Goal: Task Accomplishment & Management: Manage account settings

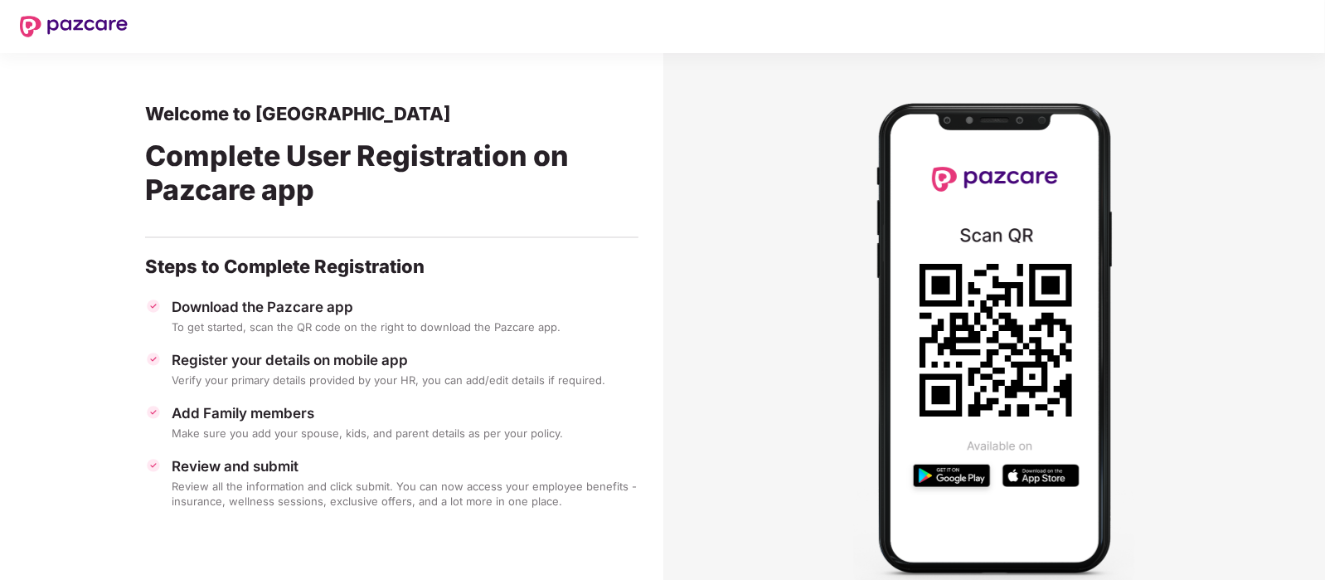
scroll to position [43, 0]
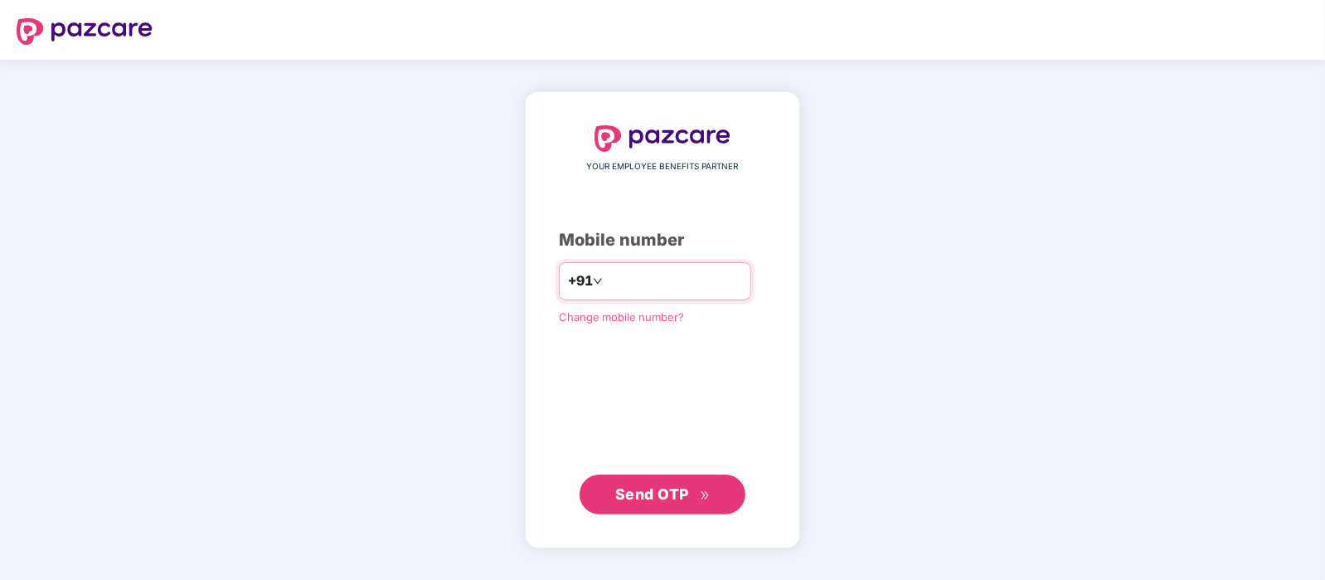
click at [626, 281] on input "number" at bounding box center [674, 281] width 136 height 27
type input "**********"
click at [684, 483] on span "Send OTP" at bounding box center [662, 493] width 95 height 23
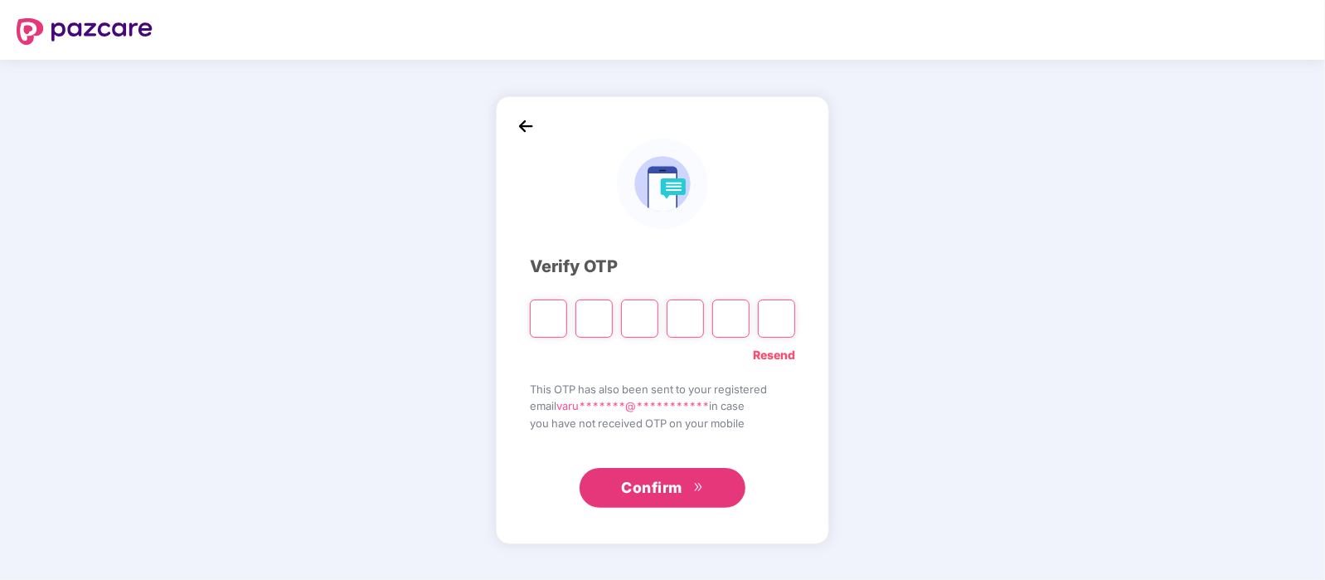
type input "*"
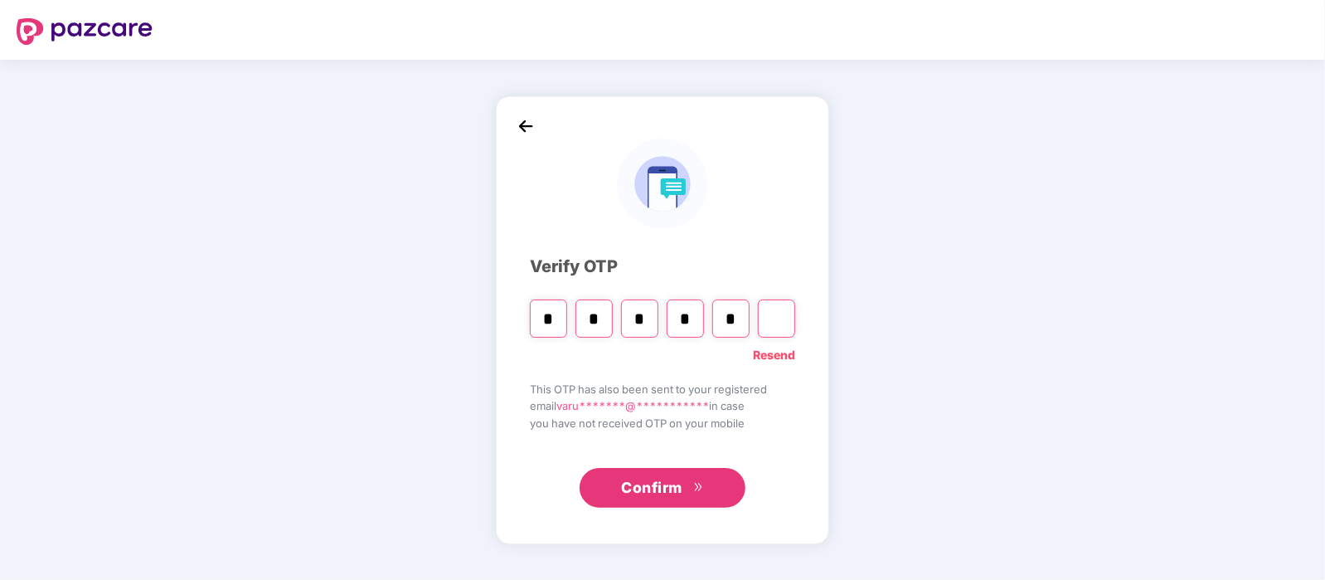
type input "*"
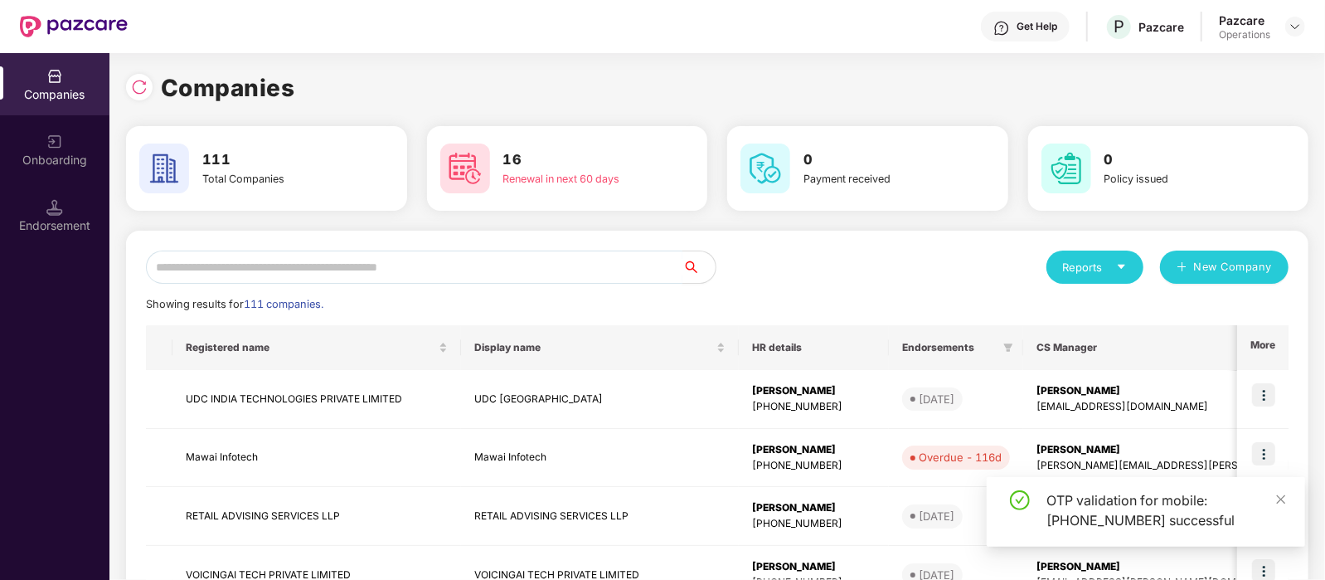
click at [580, 255] on input "text" at bounding box center [414, 266] width 536 height 33
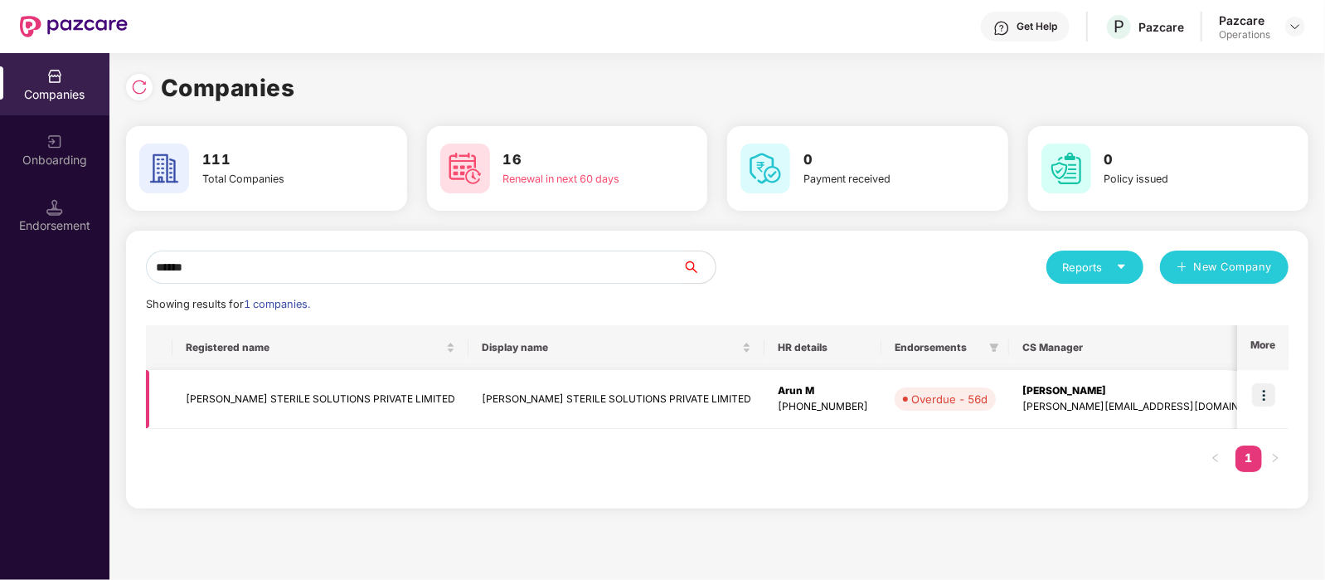
type input "******"
click at [334, 410] on td "[PERSON_NAME] STERILE SOLUTIONS PRIVATE LIMITED" at bounding box center [320, 399] width 296 height 59
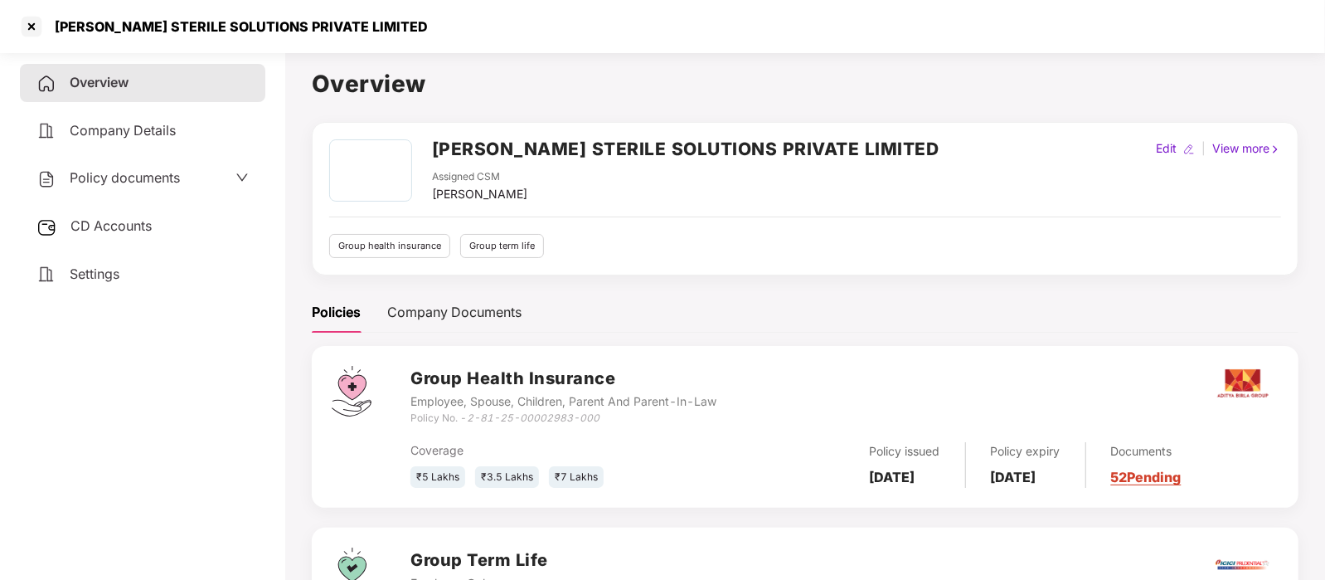
click at [120, 223] on span "CD Accounts" at bounding box center [110, 225] width 81 height 17
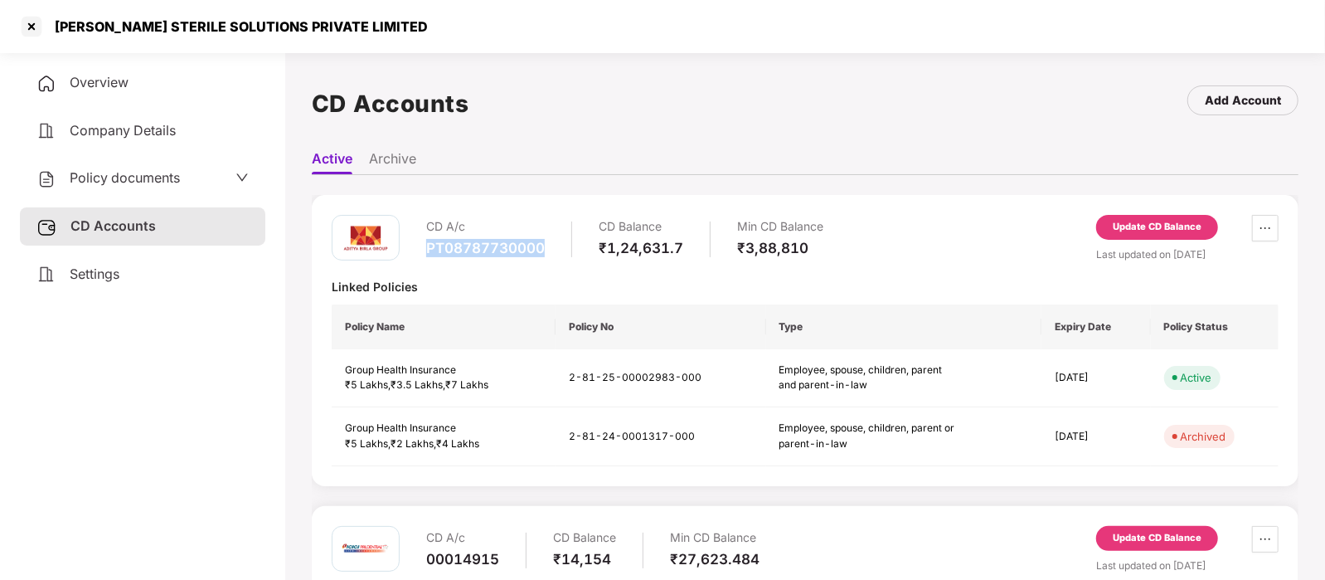
drag, startPoint x: 556, startPoint y: 246, endPoint x: 422, endPoint y: 246, distance: 133.5
click at [422, 246] on div "CD A/c PT08787730000 CD Balance ₹1,24,631.7 Min CD Balance ₹3,88,810" at bounding box center [578, 238] width 492 height 47
copy div "PT08787730000"
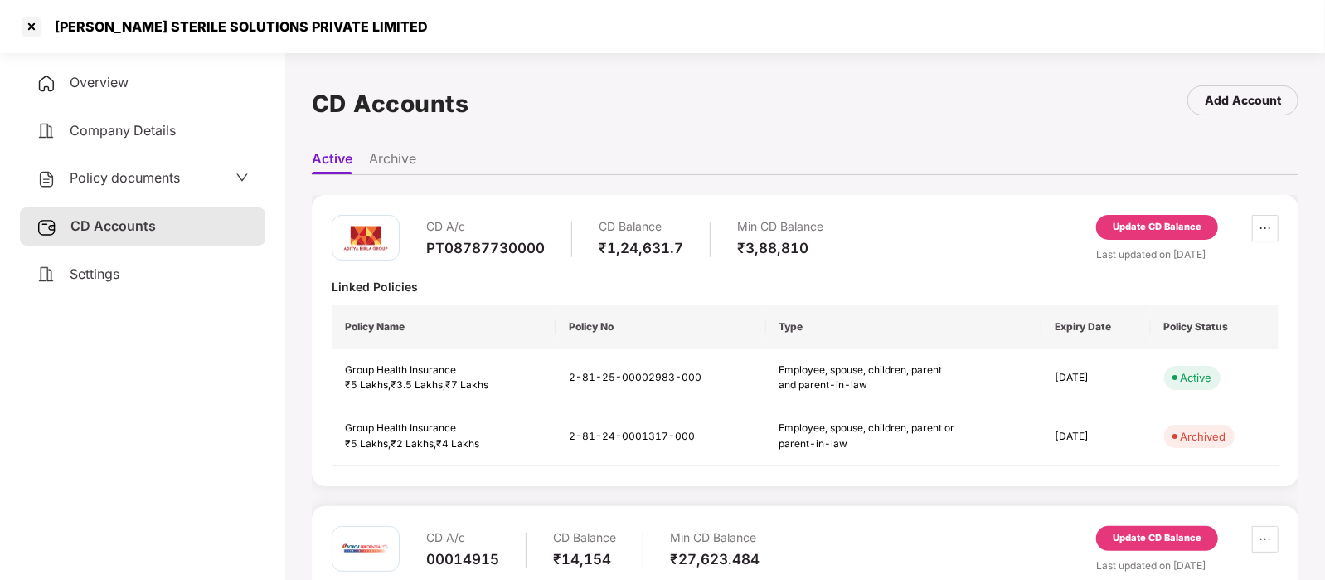
click at [1144, 227] on div "Update CD Balance" at bounding box center [1157, 227] width 89 height 15
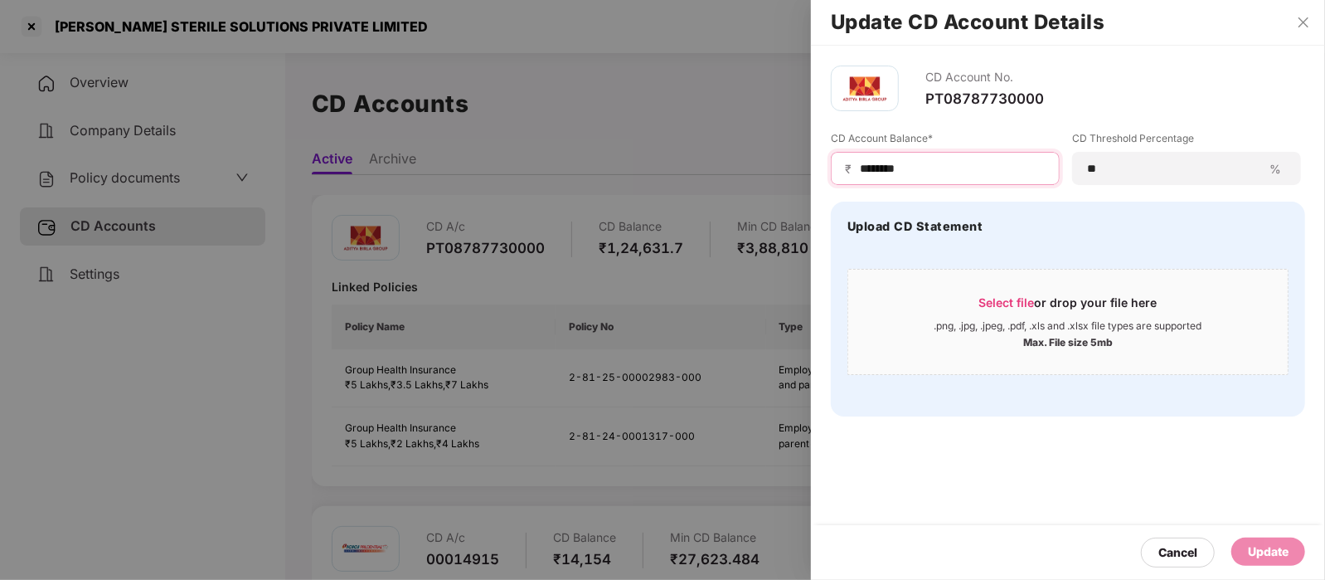
drag, startPoint x: 970, startPoint y: 166, endPoint x: 842, endPoint y: 164, distance: 128.5
click at [842, 164] on div "₹ ********" at bounding box center [945, 168] width 229 height 33
type input "*****"
click at [1269, 545] on div "Update" at bounding box center [1268, 551] width 41 height 18
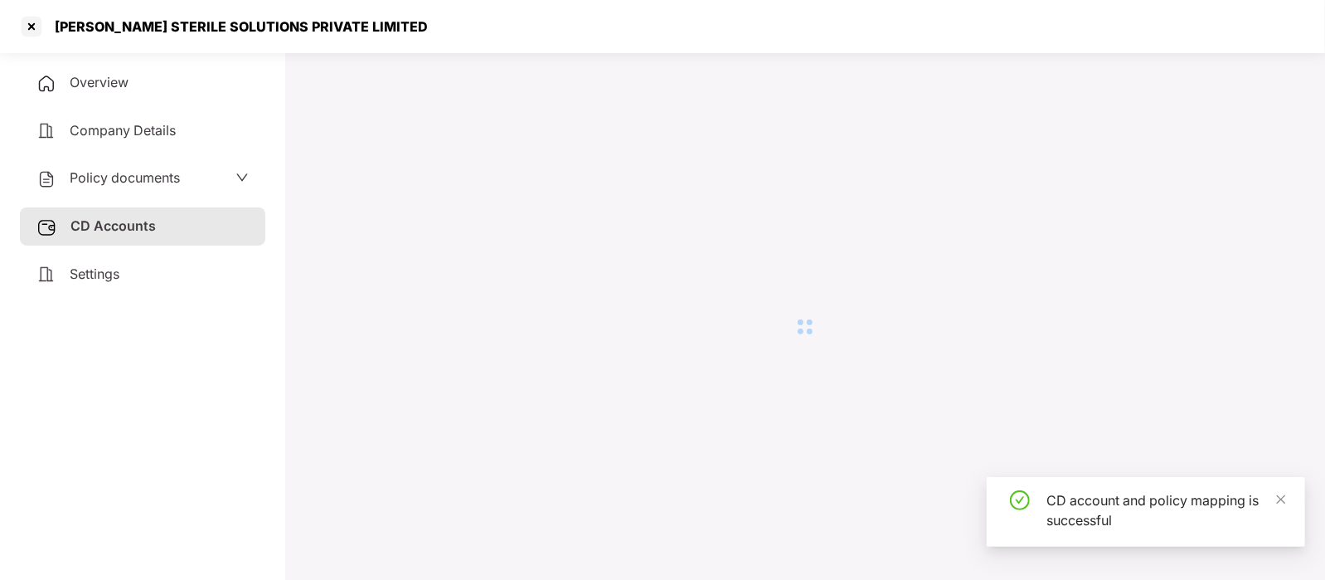
click at [649, 371] on div at bounding box center [805, 327] width 987 height 522
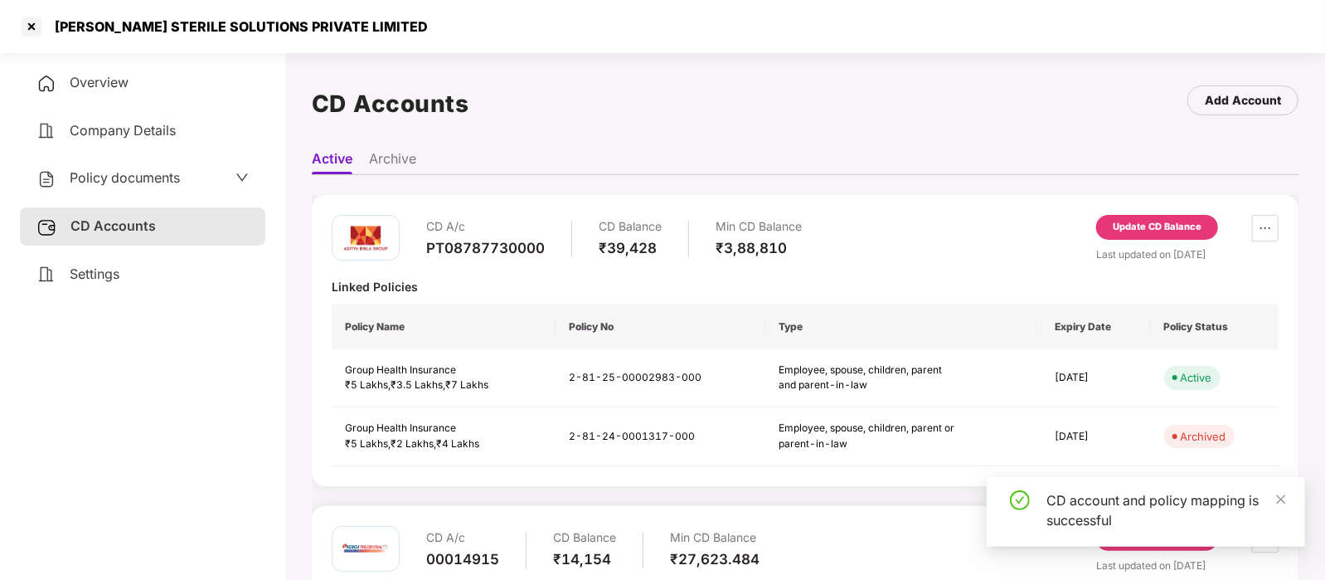
click at [112, 83] on span "Overview" at bounding box center [99, 82] width 59 height 17
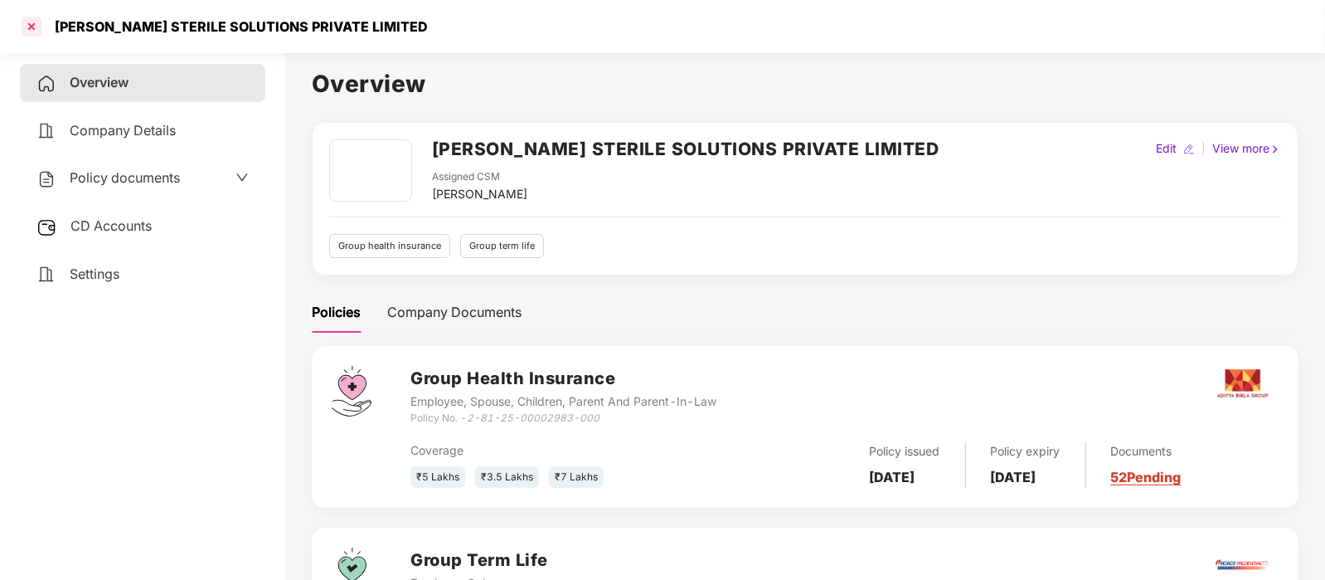
click at [41, 29] on div at bounding box center [31, 26] width 27 height 27
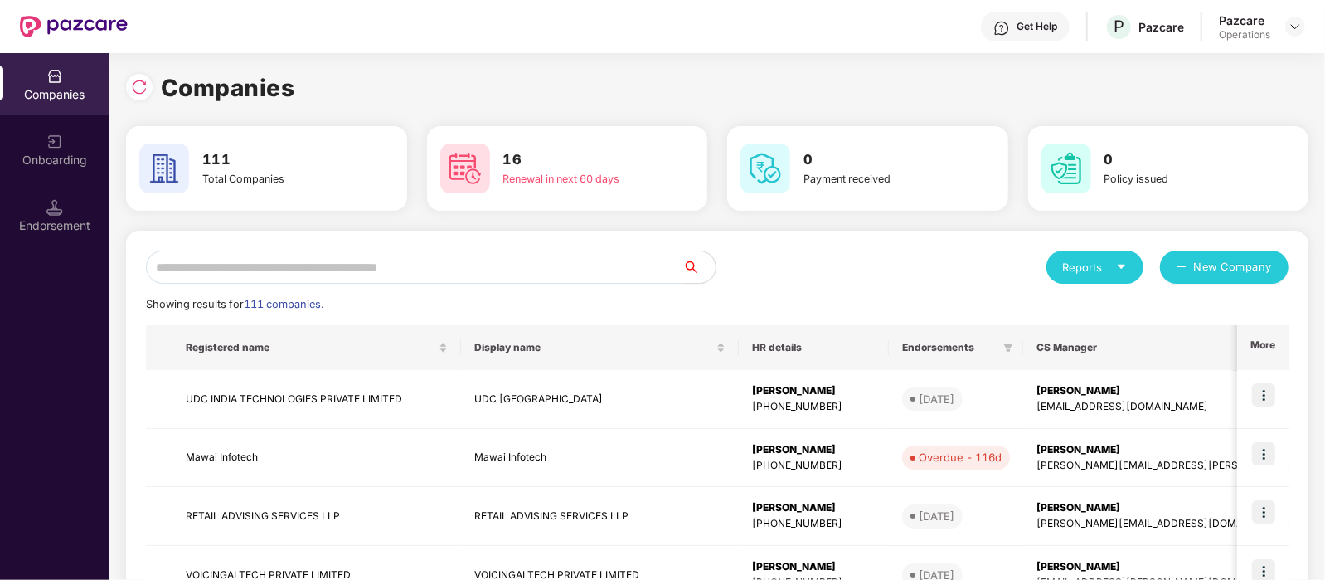
click at [619, 260] on input "text" at bounding box center [414, 266] width 536 height 33
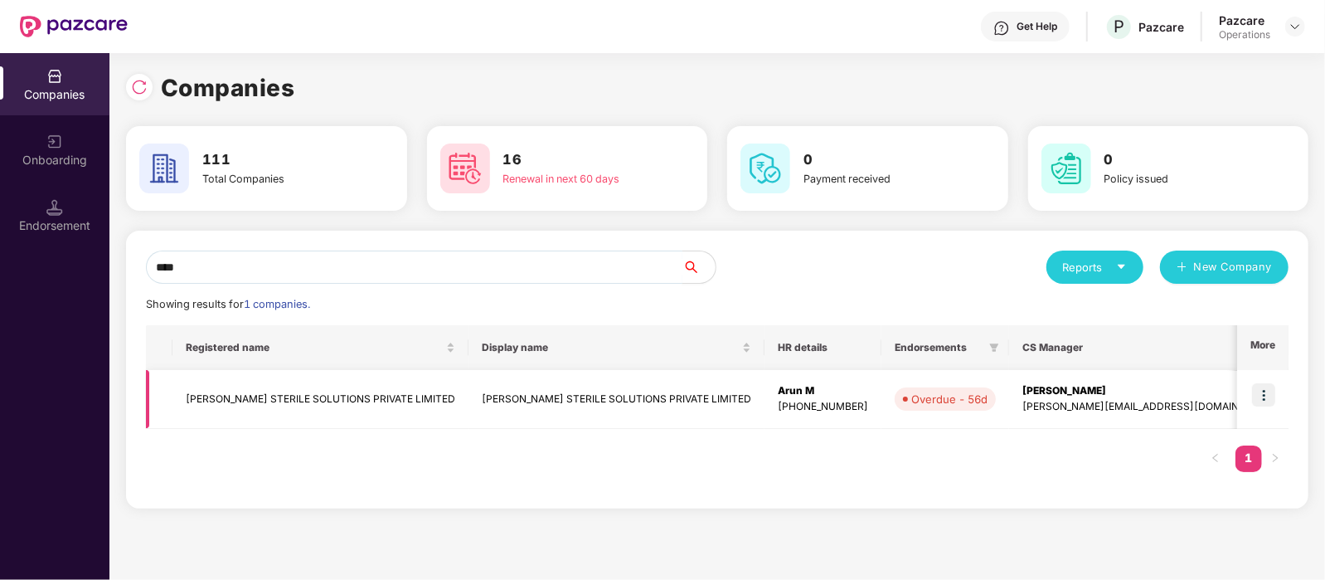
type input "****"
click at [1257, 392] on img at bounding box center [1263, 394] width 23 height 23
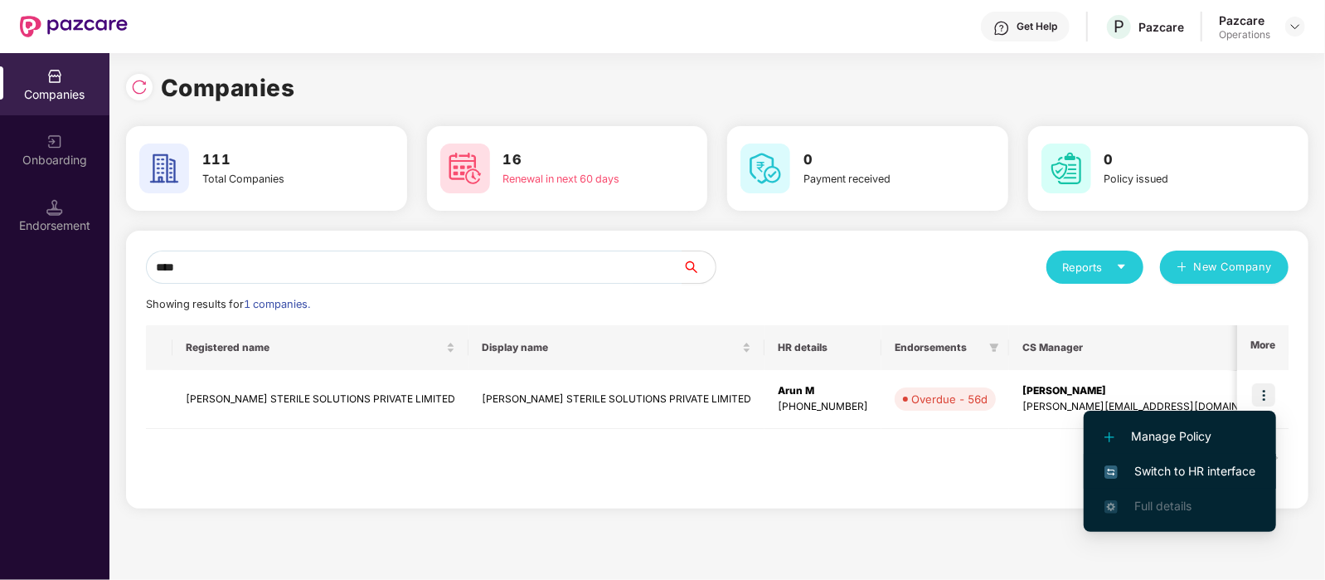
click at [1196, 466] on span "Switch to HR interface" at bounding box center [1179, 471] width 151 height 18
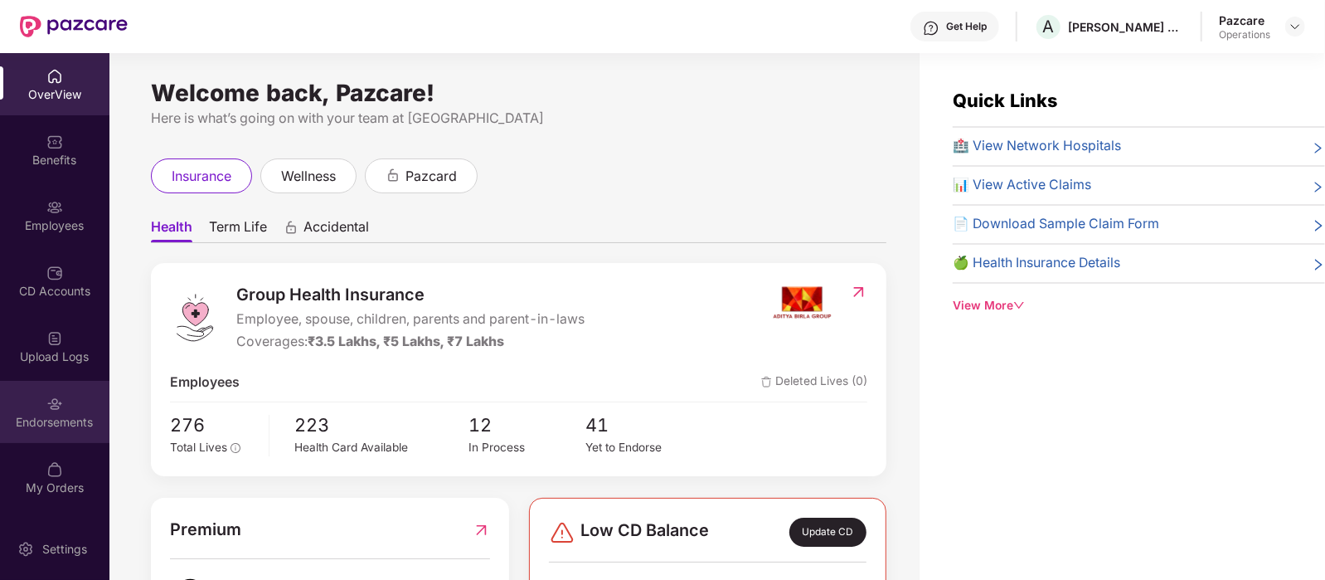
click at [57, 400] on img at bounding box center [54, 403] width 17 height 17
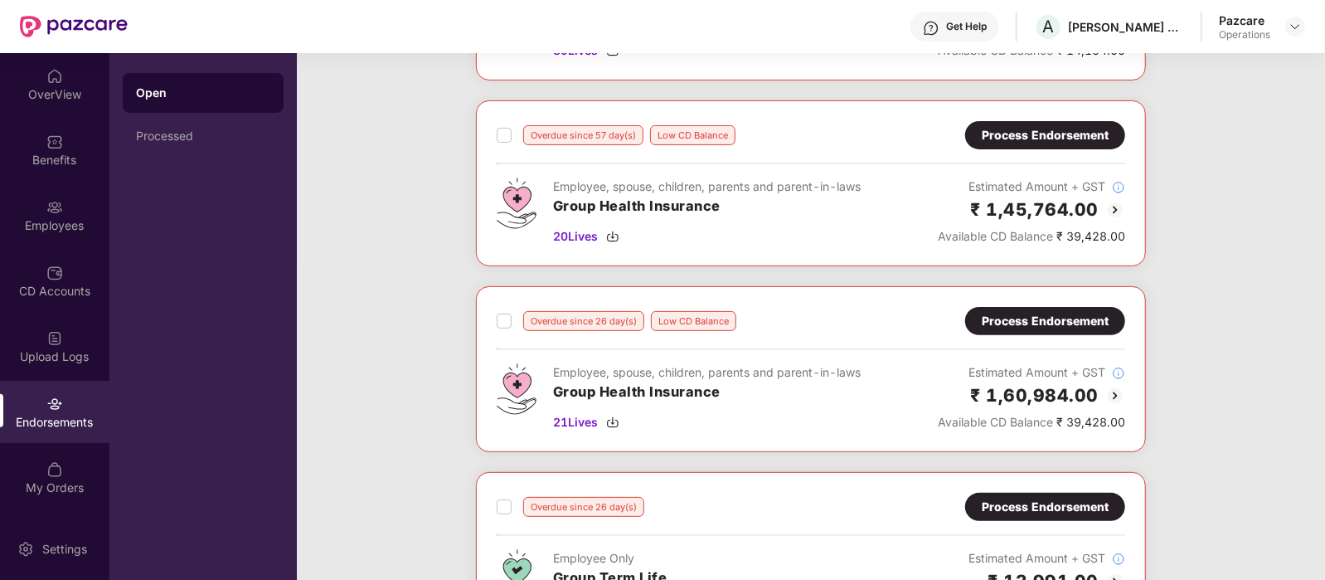
scroll to position [230, 0]
